Goal: Transaction & Acquisition: Purchase product/service

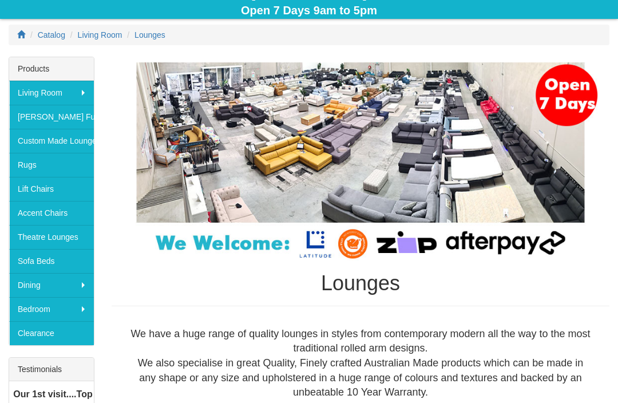
scroll to position [140, 0]
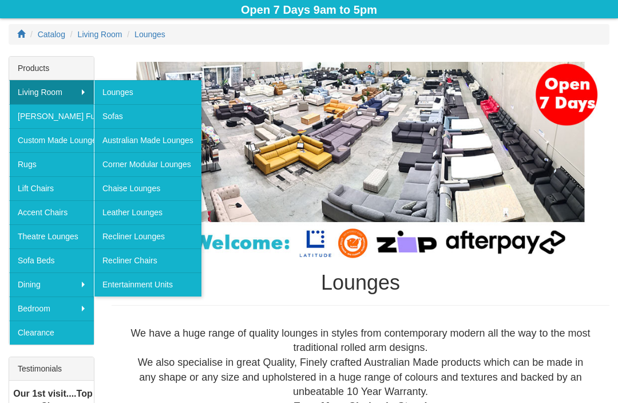
click at [116, 93] on link "Lounges" at bounding box center [148, 92] width 108 height 24
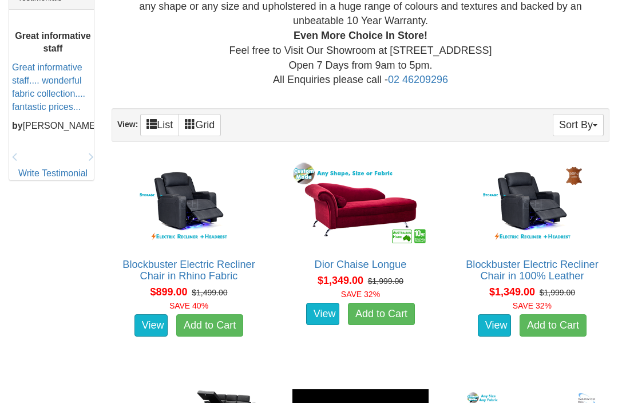
scroll to position [514, 0]
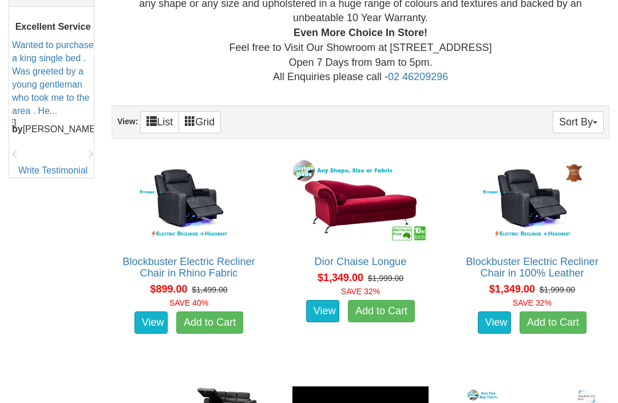
click at [575, 116] on button "Sort By" at bounding box center [578, 122] width 51 height 22
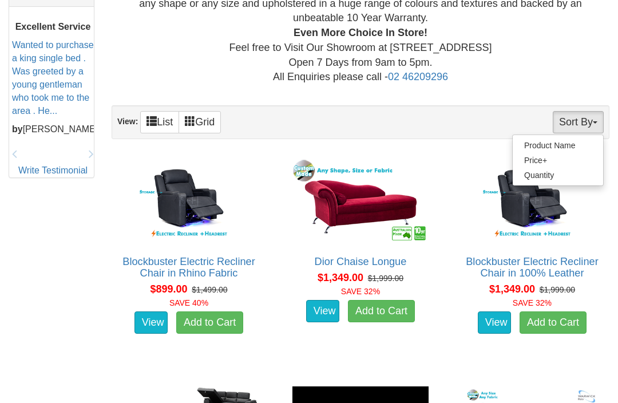
click at [526, 153] on link "Price+" at bounding box center [558, 160] width 90 height 15
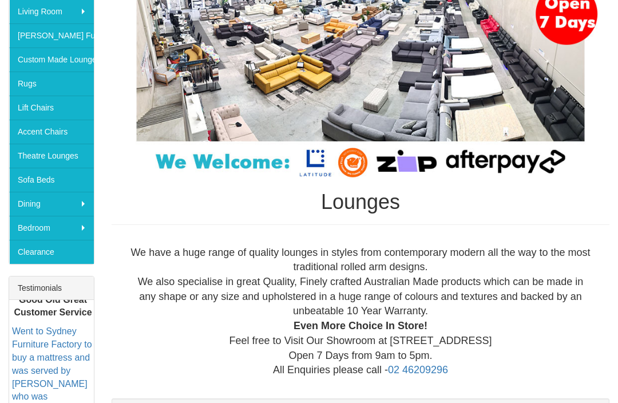
scroll to position [216, 0]
